Goal: Book appointment/travel/reservation

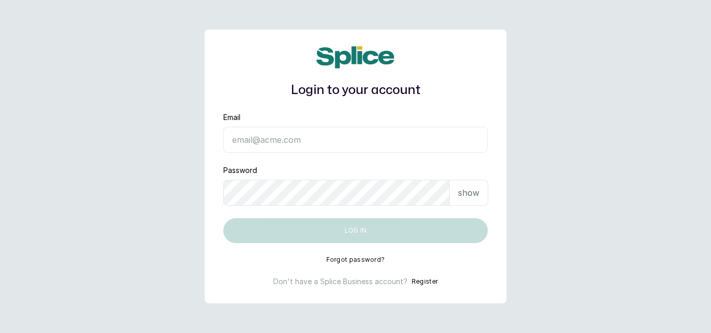
type input "hello@sylviaskidsssalon.com"
click at [322, 234] on button "Log in" at bounding box center [355, 230] width 264 height 25
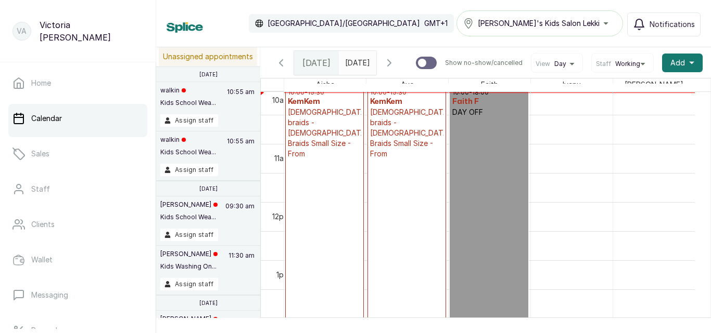
type input "yyyy-MM-dd"
click at [356, 66] on input "yyyy-MM-dd" at bounding box center [347, 60] width 17 height 18
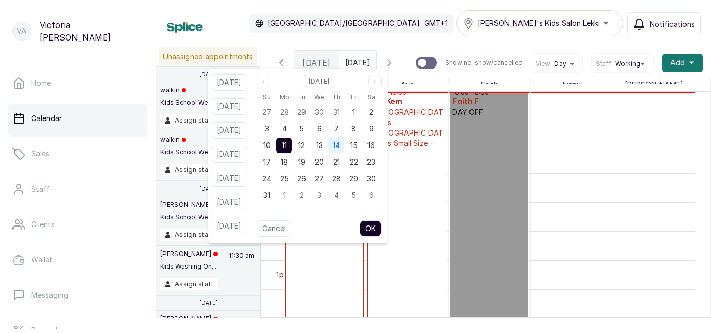
click at [340, 148] on span "14" at bounding box center [335, 145] width 7 height 9
click at [380, 225] on button "OK" at bounding box center [370, 229] width 22 height 17
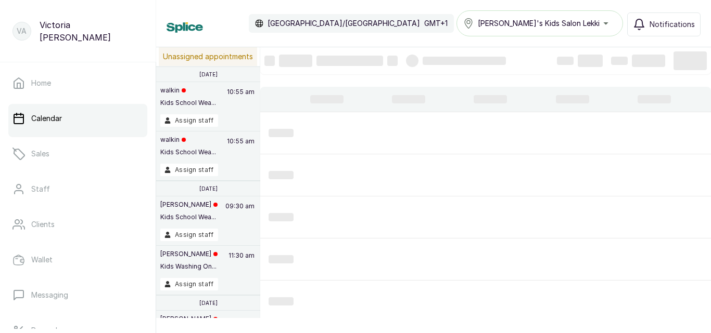
type input "[DATE]"
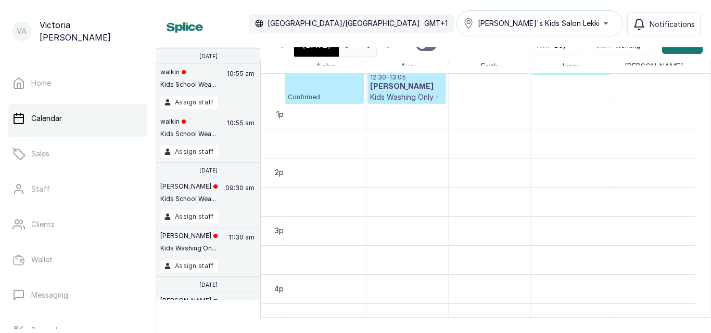
scroll to position [735, 0]
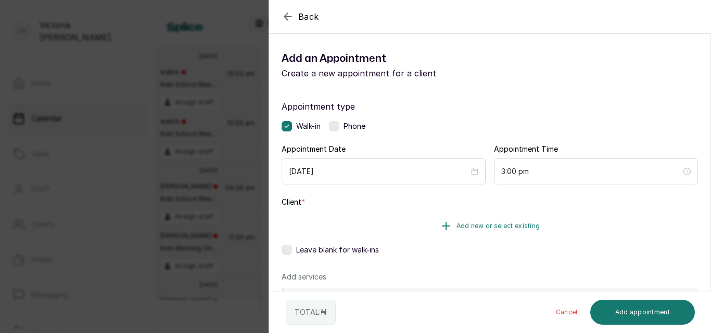
click at [465, 225] on span "Add new or select existing" at bounding box center [498, 226] width 84 height 8
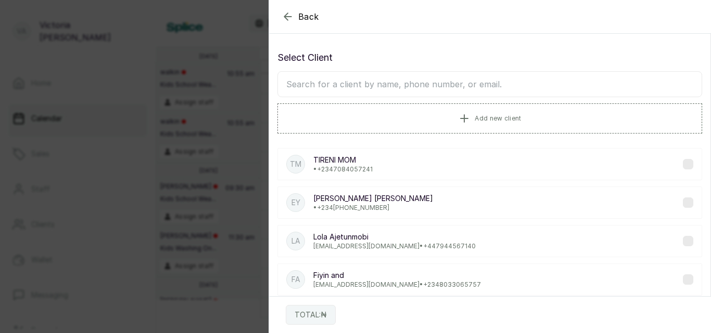
click at [423, 86] on input "text" at bounding box center [489, 84] width 424 height 26
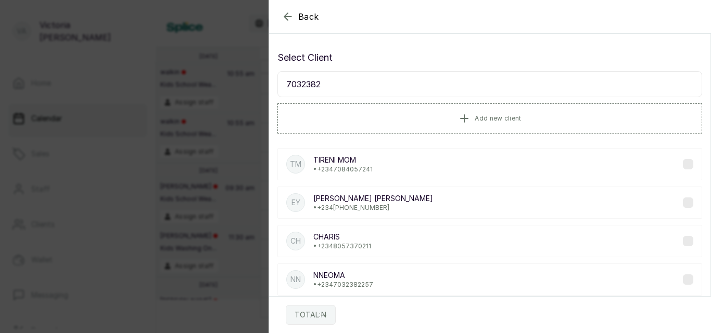
type input "70323822"
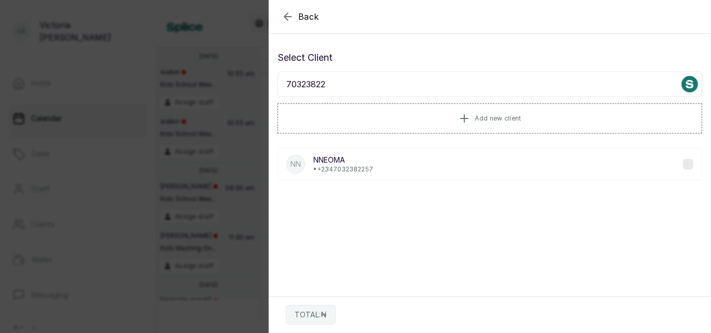
click at [402, 164] on div "NN NNEOMA • [PHONE_NUMBER]" at bounding box center [489, 164] width 424 height 32
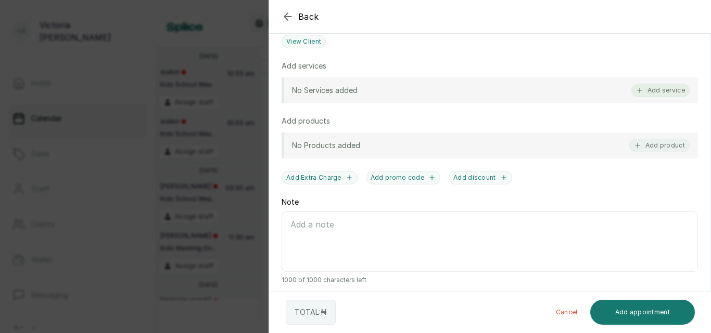
click at [639, 89] on button "Add service" at bounding box center [660, 91] width 58 height 14
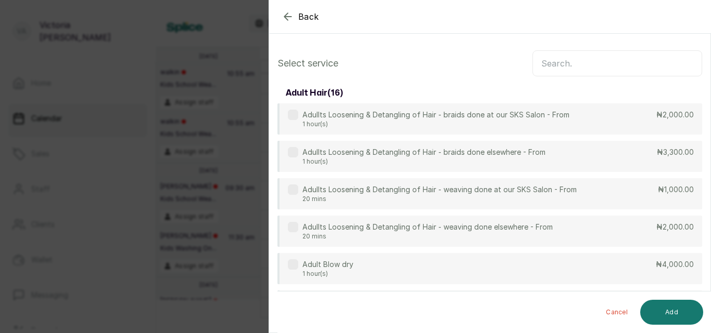
click at [565, 69] on input "text" at bounding box center [617, 63] width 170 height 26
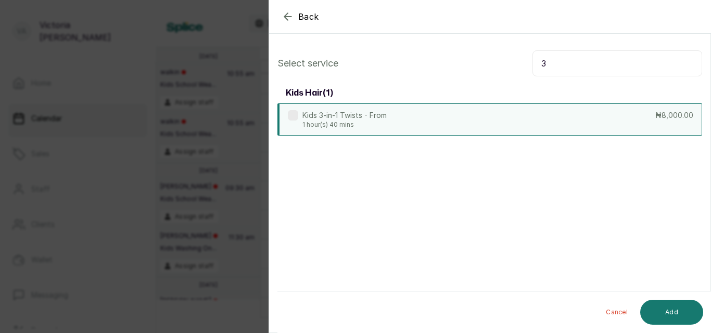
type input "3"
click at [325, 118] on p "Kids 3-in-1 Twists - From" at bounding box center [344, 115] width 84 height 10
click at [669, 312] on button "Add" at bounding box center [671, 312] width 63 height 25
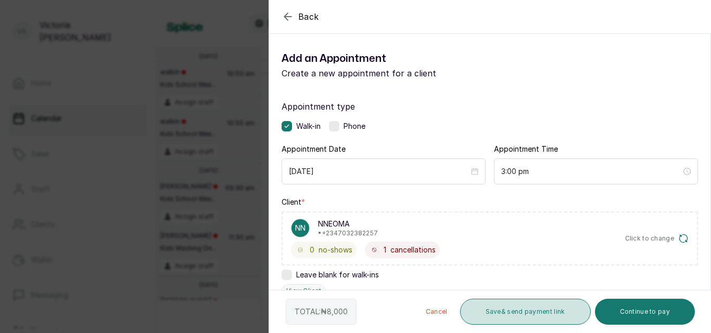
click at [548, 316] on button "Save & send payment link" at bounding box center [525, 312] width 131 height 26
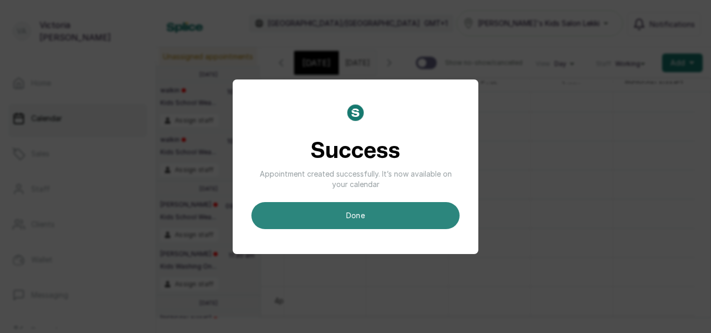
scroll to position [0, 0]
click at [390, 217] on button "done" at bounding box center [355, 215] width 208 height 27
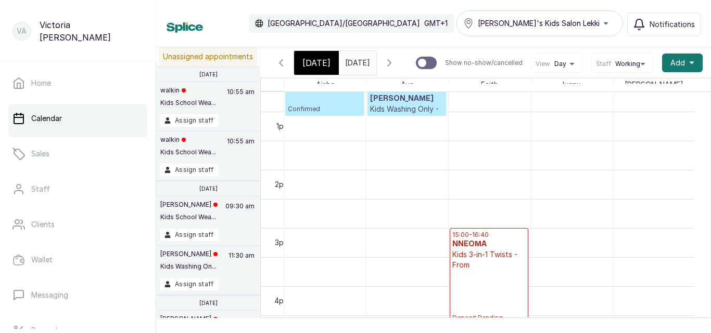
click at [395, 65] on icon "button" at bounding box center [389, 63] width 12 height 12
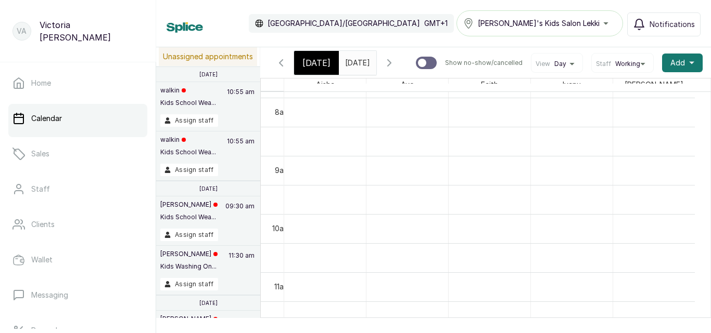
scroll to position [501, 0]
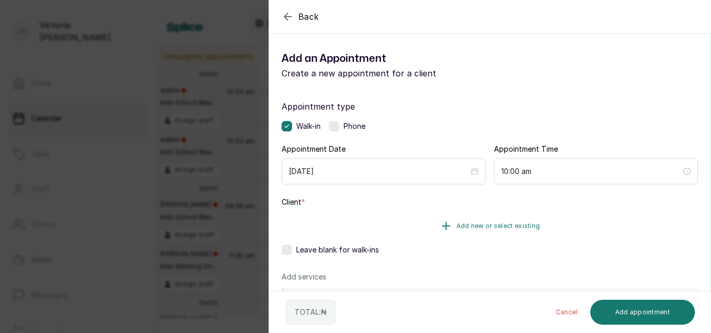
click at [468, 223] on span "Add new or select existing" at bounding box center [498, 226] width 84 height 8
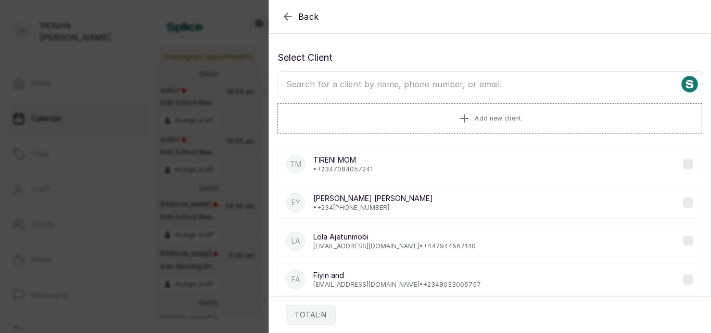
click at [438, 80] on input "text" at bounding box center [489, 84] width 424 height 26
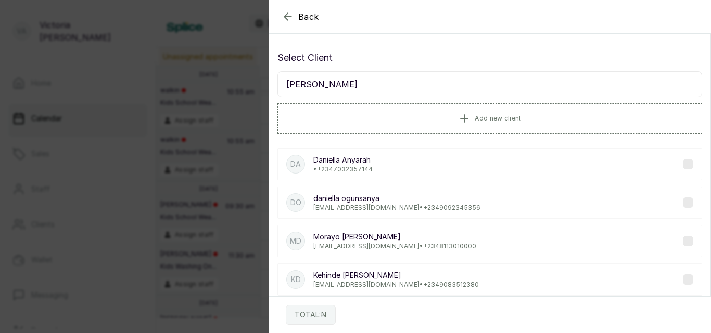
type input "[PERSON_NAME]"
click at [683, 167] on label at bounding box center [688, 164] width 10 height 10
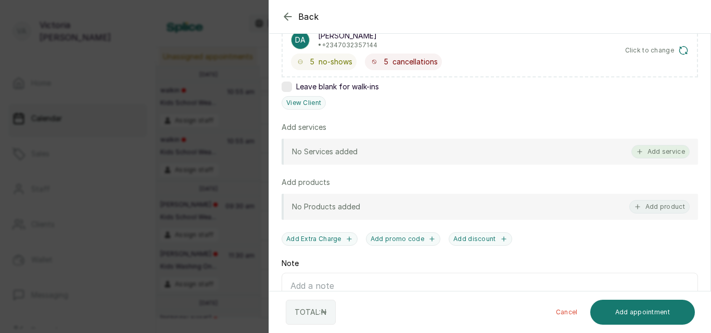
click at [646, 150] on button "Add service" at bounding box center [660, 152] width 58 height 14
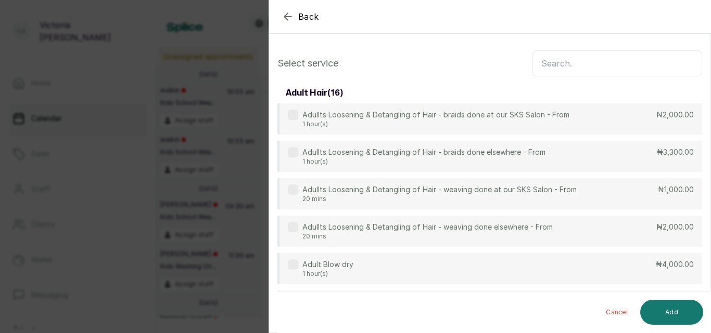
click at [583, 64] on input "text" at bounding box center [617, 63] width 170 height 26
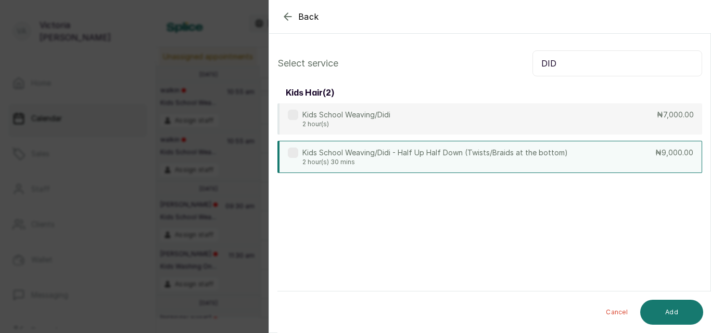
type input "DID"
click at [292, 153] on label at bounding box center [293, 153] width 10 height 10
click at [302, 114] on div "Kids School Weaving/Didi 2 hour(s)" at bounding box center [339, 119] width 102 height 19
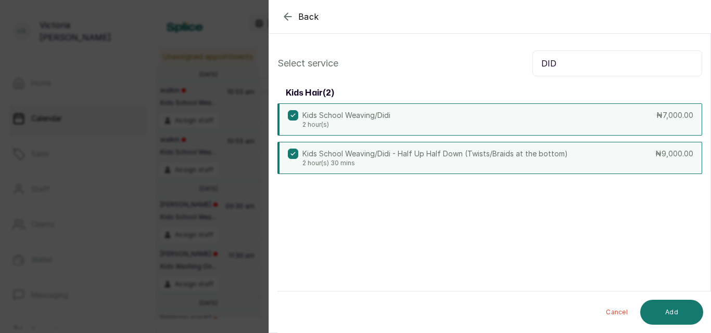
click at [289, 156] on label at bounding box center [293, 154] width 10 height 10
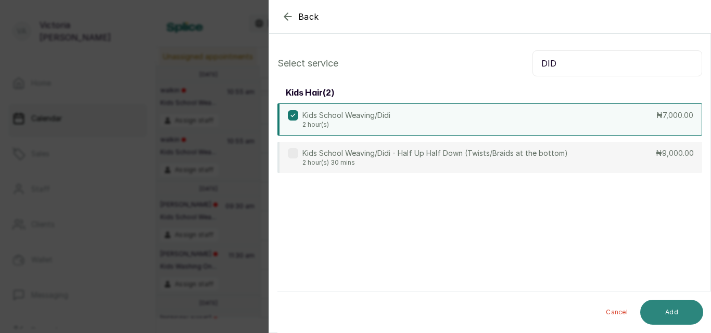
click at [668, 314] on button "Add" at bounding box center [671, 312] width 63 height 25
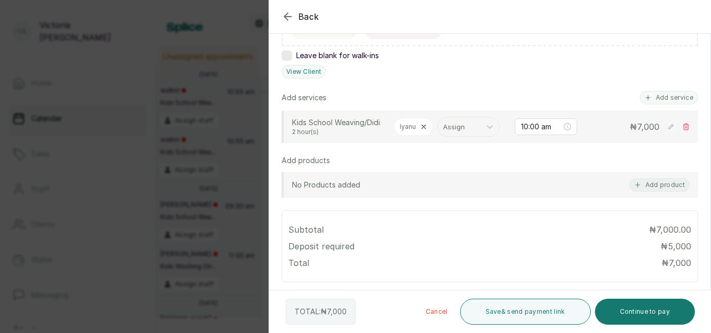
scroll to position [222, 0]
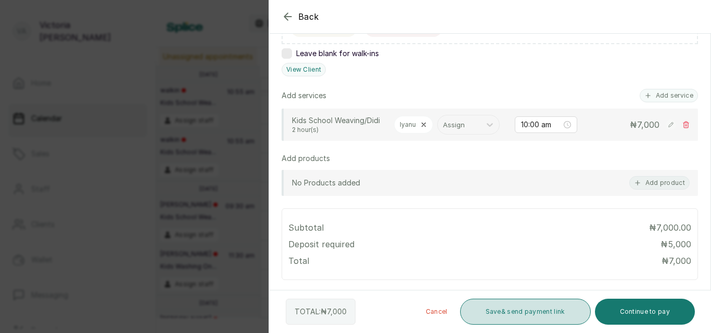
click at [541, 314] on button "Save & send payment link" at bounding box center [525, 312] width 131 height 26
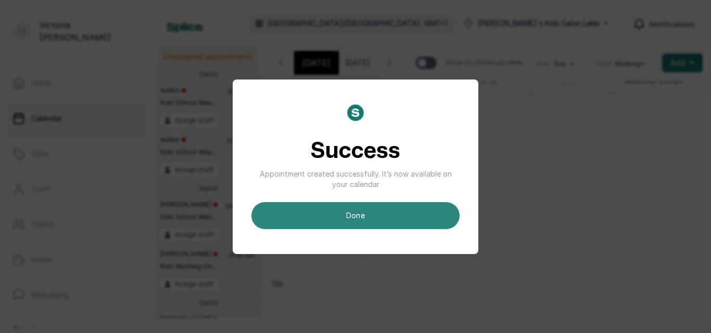
click at [379, 208] on button "done" at bounding box center [355, 215] width 208 height 27
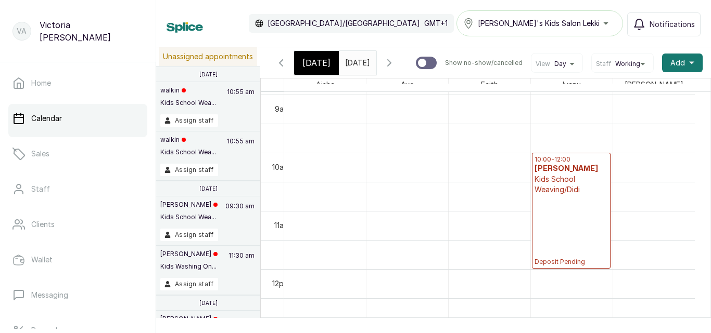
click at [281, 60] on icon "button" at bounding box center [281, 63] width 12 height 12
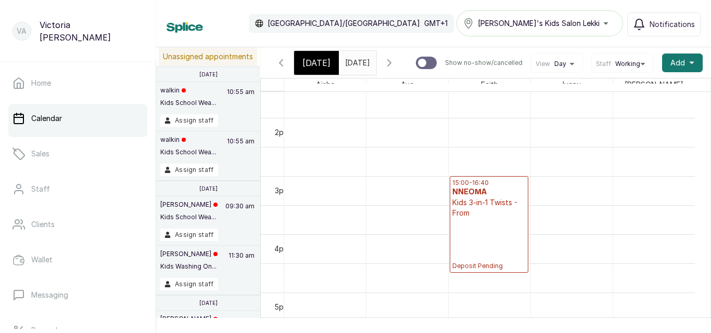
scroll to position [787, 0]
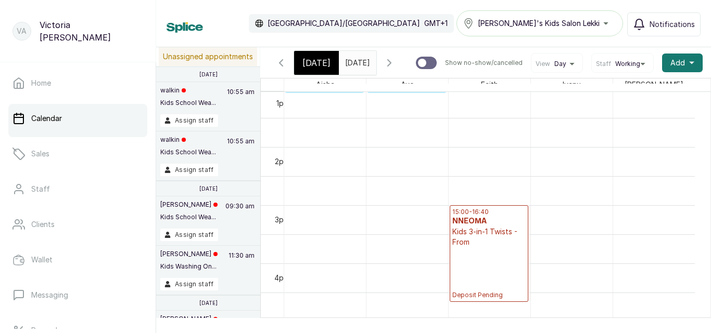
click at [478, 271] on div "15:00 - 16:40 NNEOMA Kids 3-in-1 Twists - From Deposit Pending" at bounding box center [488, 254] width 73 height 92
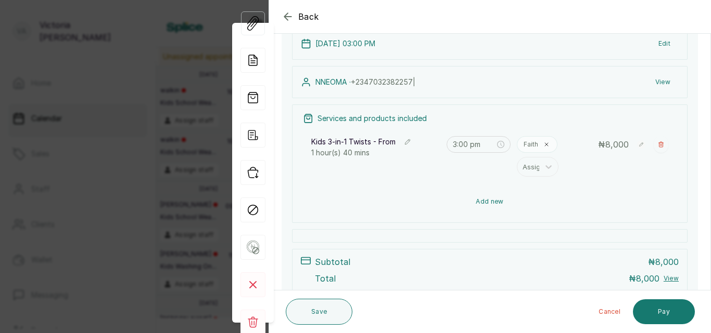
click at [491, 200] on button "Add new" at bounding box center [490, 201] width 374 height 25
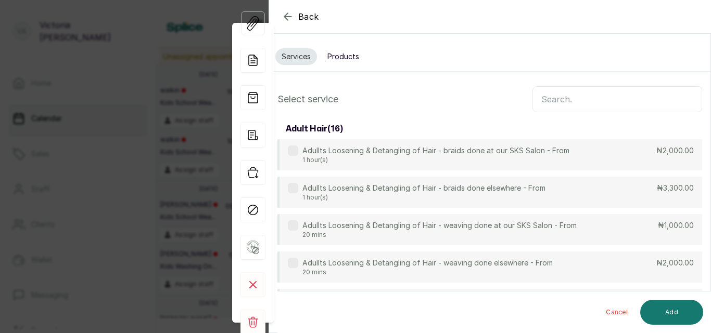
click at [347, 55] on button "Products" at bounding box center [343, 56] width 44 height 17
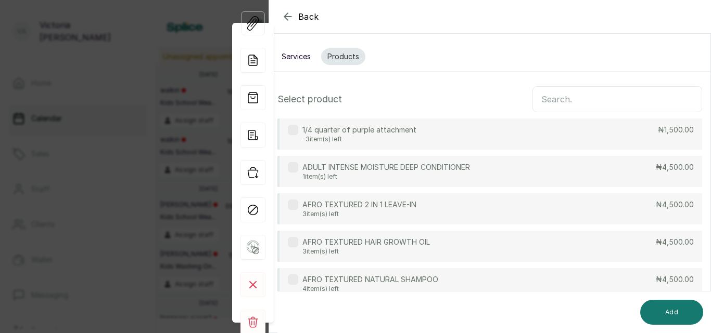
click at [608, 102] on input "text" at bounding box center [617, 99] width 170 height 26
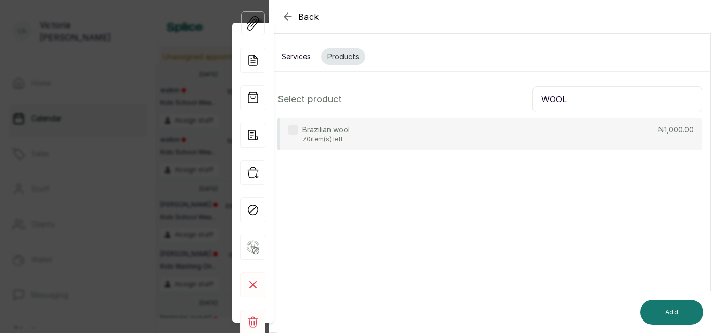
click at [294, 133] on label at bounding box center [293, 130] width 10 height 10
click at [562, 100] on input "WOOL" at bounding box center [617, 99] width 170 height 26
type input "W"
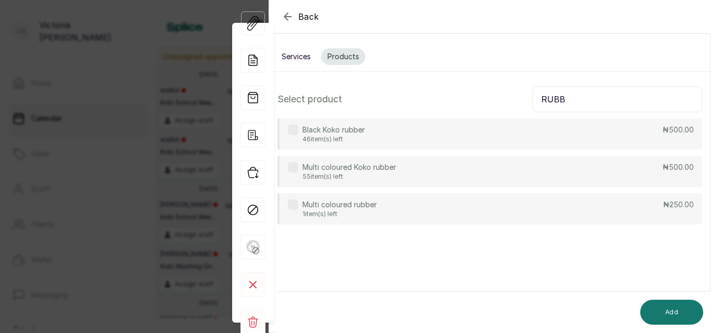
type input "RUBB"
click at [299, 169] on div "Multi coloured Koko rubber 55 item(s) left" at bounding box center [342, 171] width 108 height 19
click at [290, 56] on button "Services" at bounding box center [296, 56] width 42 height 17
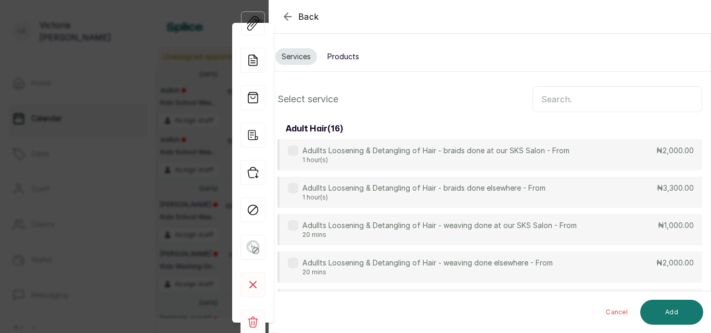
click at [569, 100] on input "text" at bounding box center [617, 99] width 170 height 26
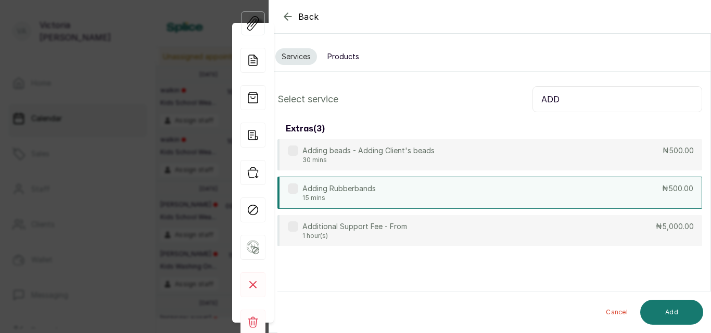
type input "ADD"
click at [294, 189] on label at bounding box center [293, 189] width 10 height 10
click at [658, 320] on button "Add" at bounding box center [671, 312] width 63 height 25
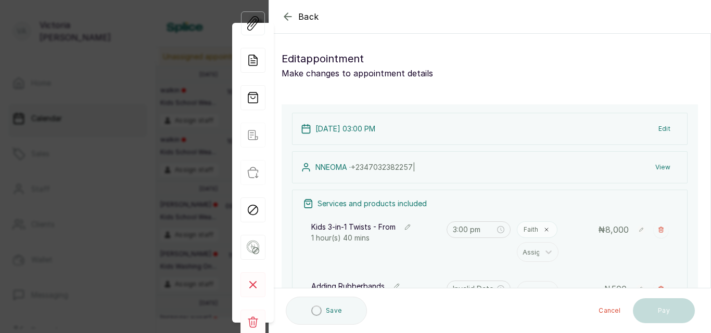
type input "4:40 pm"
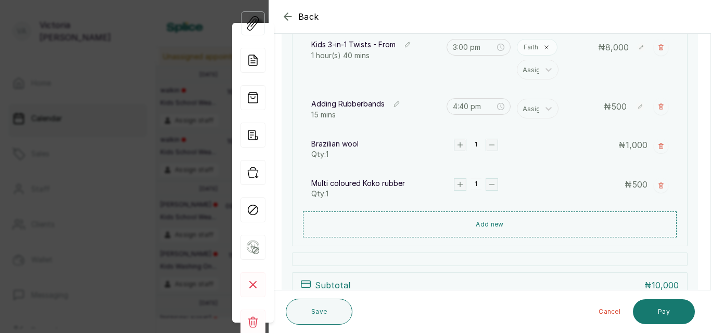
scroll to position [184, 0]
click at [320, 313] on button "Save" at bounding box center [319, 312] width 67 height 26
click at [534, 105] on div at bounding box center [533, 108] width 22 height 14
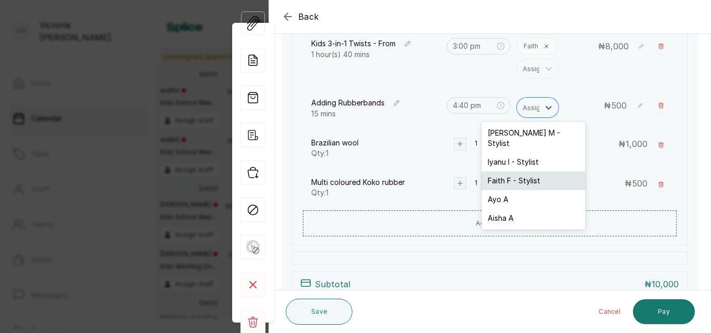
click at [519, 172] on div "Faith F - Stylist" at bounding box center [533, 181] width 104 height 19
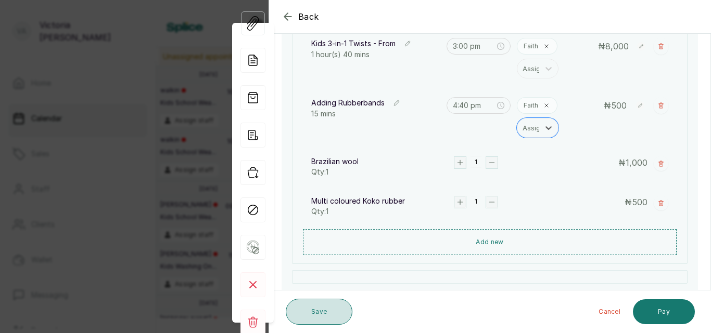
click at [333, 314] on button "Save" at bounding box center [319, 312] width 67 height 26
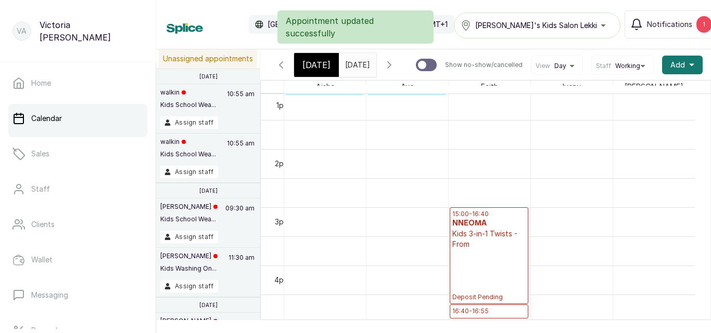
click at [664, 27] on div "Appointment updated successfully" at bounding box center [355, 26] width 711 height 33
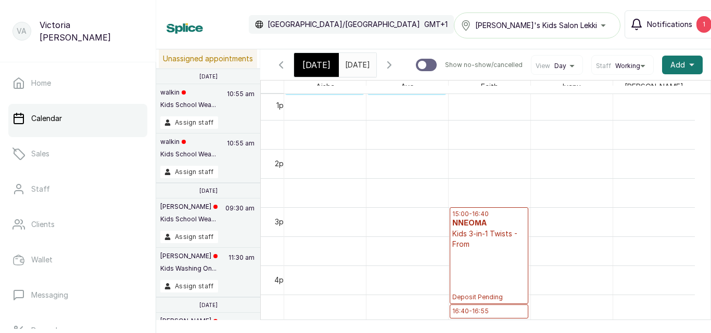
click at [663, 26] on span "Notifications" at bounding box center [669, 24] width 45 height 10
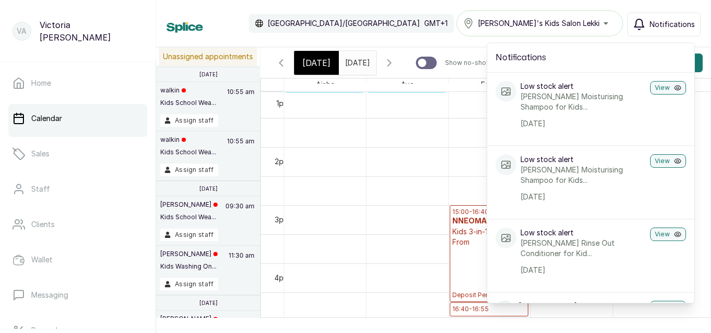
click at [663, 26] on span "Notifications" at bounding box center [671, 24] width 45 height 10
